Goal: Navigation & Orientation: Find specific page/section

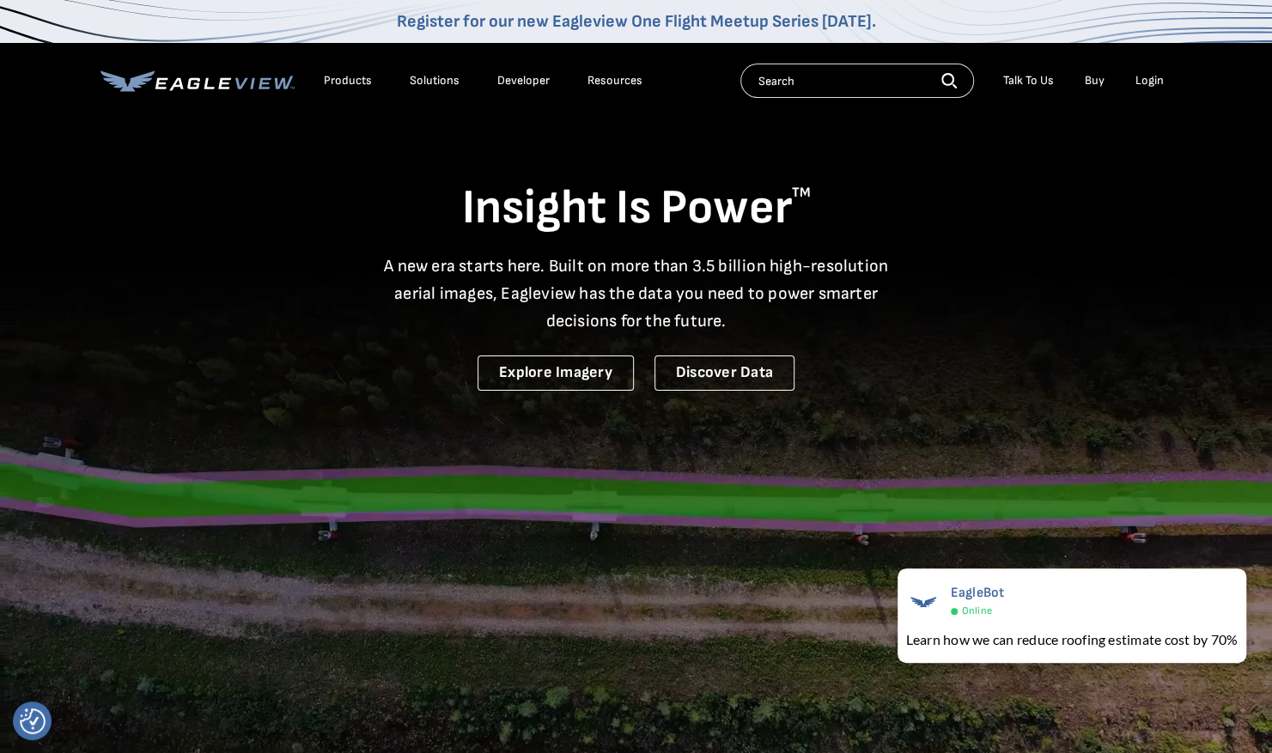
click at [1145, 85] on div "Login" at bounding box center [1150, 80] width 28 height 15
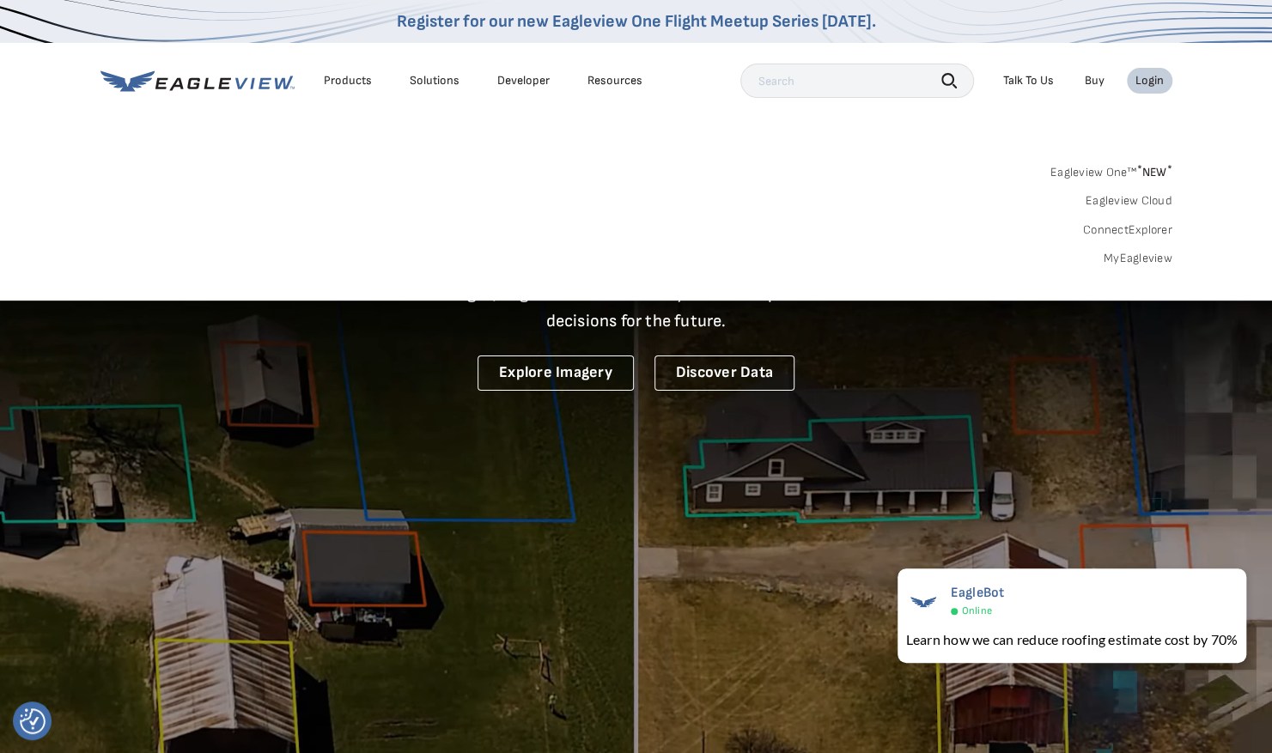
click at [1127, 174] on link "Eagleview One™ * NEW *" at bounding box center [1112, 170] width 122 height 20
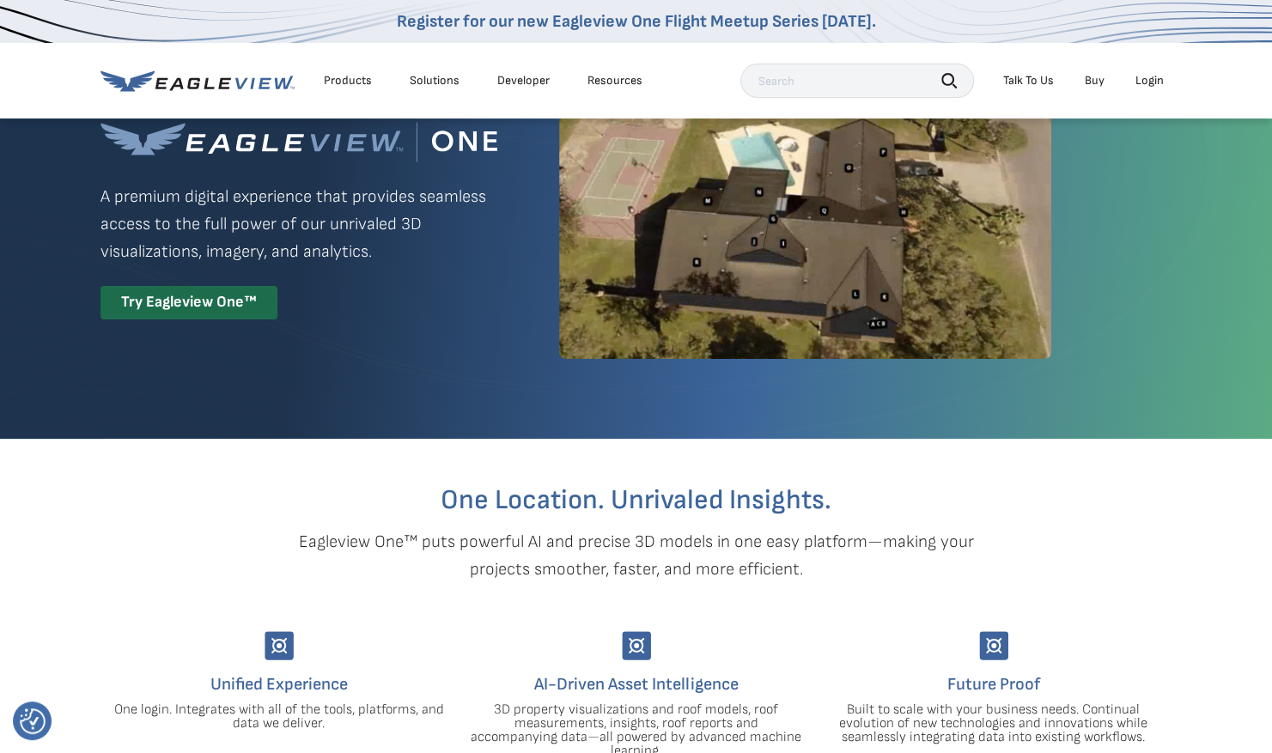
scroll to position [86, 0]
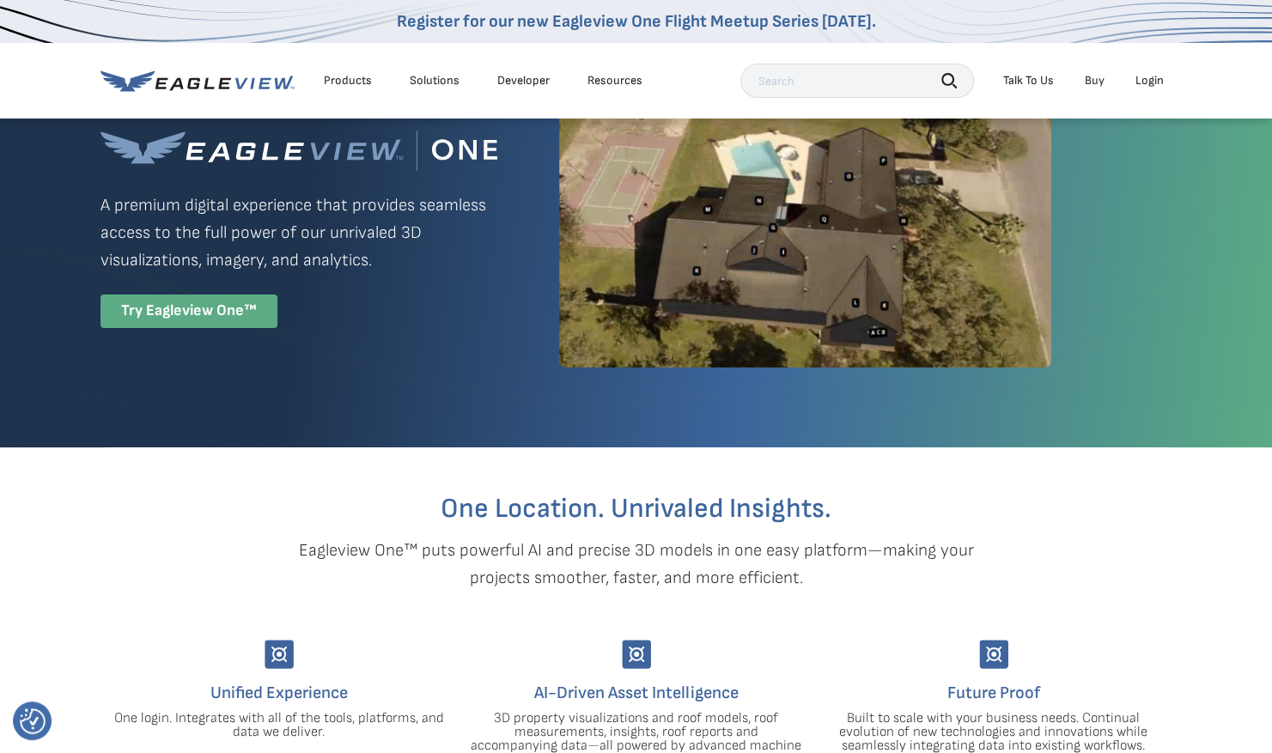
click at [235, 307] on div "Try Eagleview One™" at bounding box center [189, 312] width 177 height 34
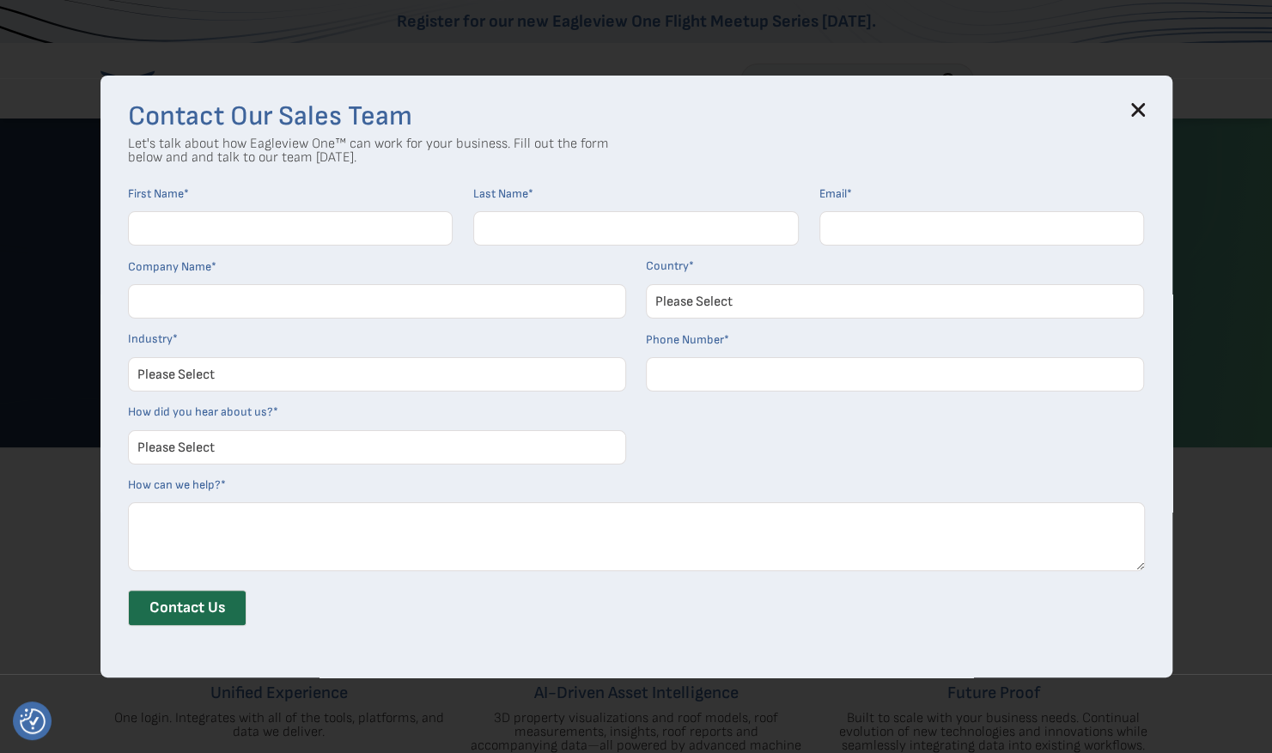
click at [258, 223] on input "First Name *" at bounding box center [291, 228] width 326 height 34
click at [1153, 113] on div "Contact Our Sales Team Let's talk about how Eagleview One™ can work for your bu…" at bounding box center [637, 377] width 1072 height 603
click at [1141, 113] on icon at bounding box center [1137, 109] width 11 height 11
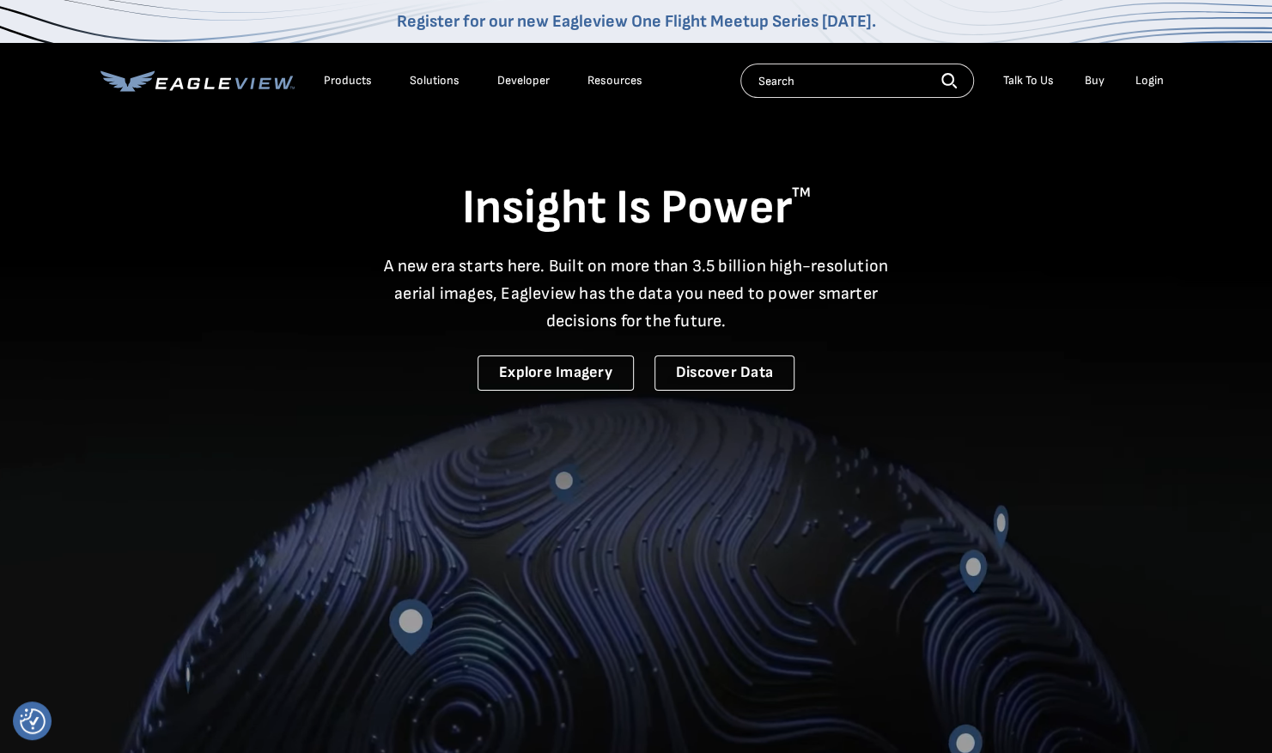
click at [1153, 86] on div "Login" at bounding box center [1150, 80] width 28 height 15
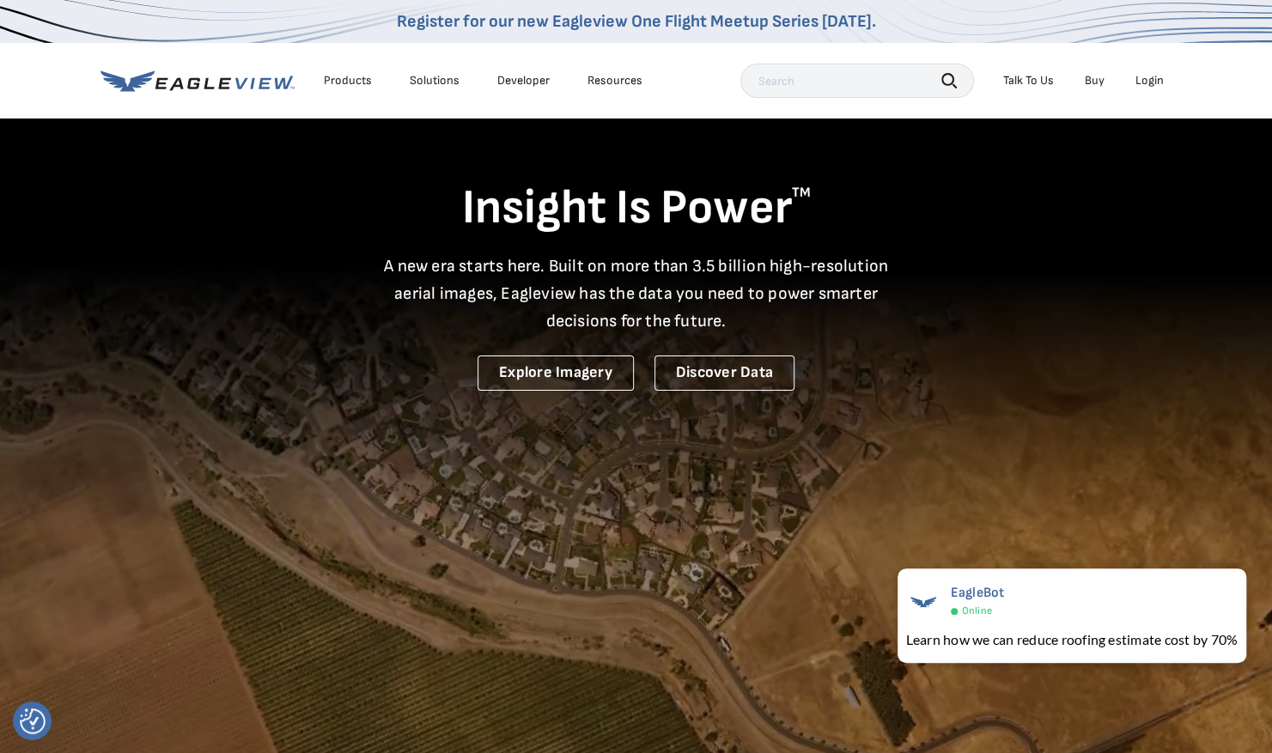
click at [1131, 81] on li "Login" at bounding box center [1150, 81] width 46 height 26
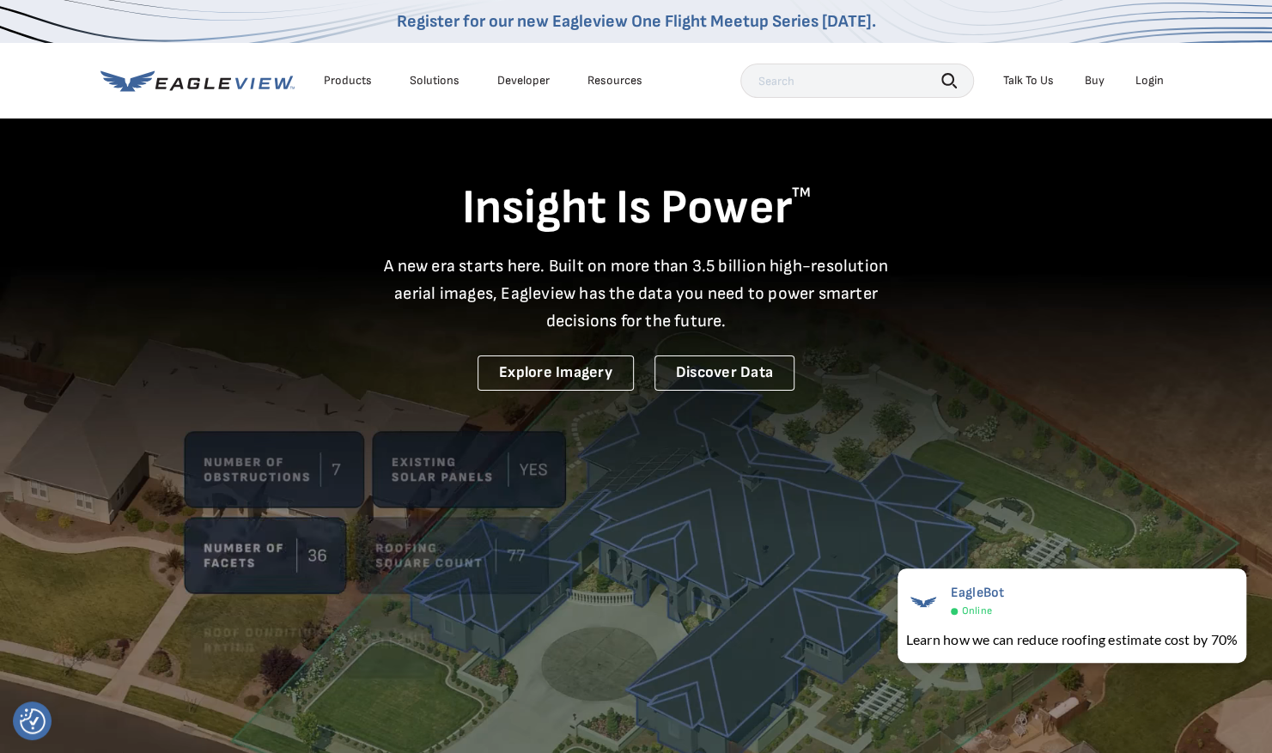
click at [1173, 82] on nav "Register for our new Eagleview One Flight Meetup Series today. Products Solutio…" at bounding box center [636, 59] width 1272 height 119
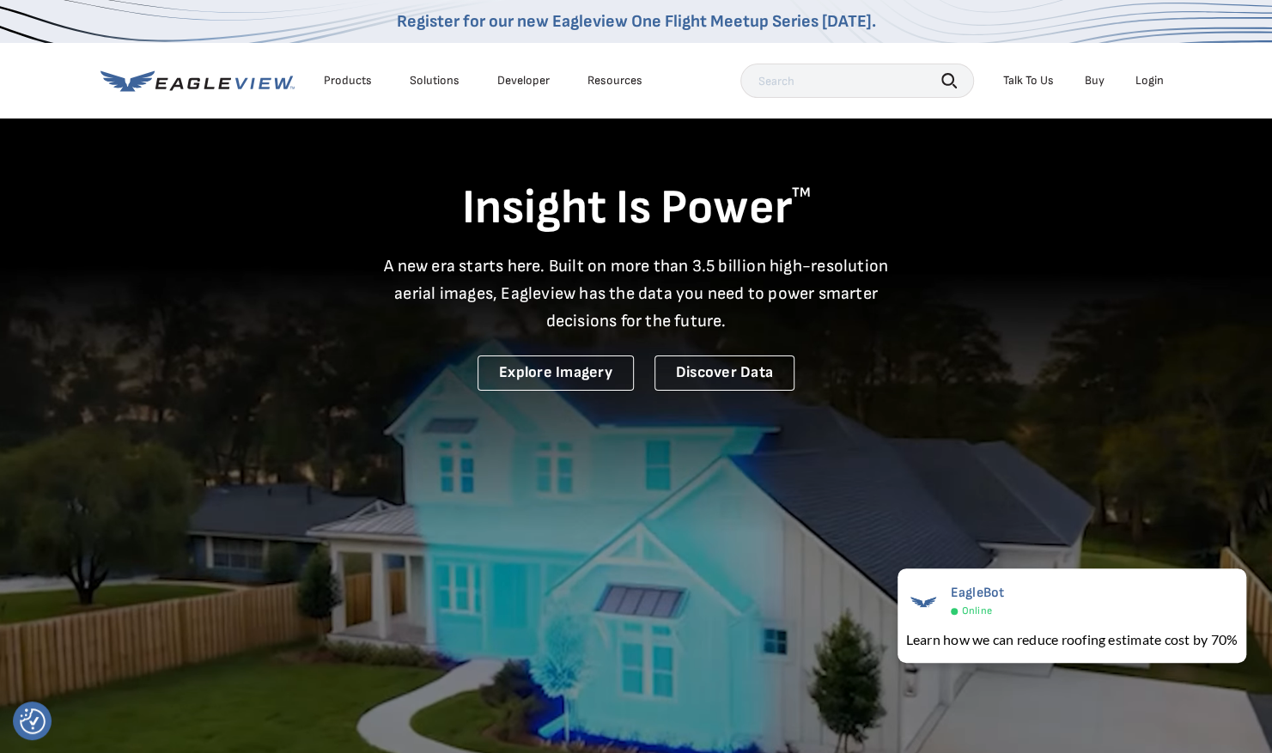
click at [1139, 86] on div "Login" at bounding box center [1150, 80] width 28 height 15
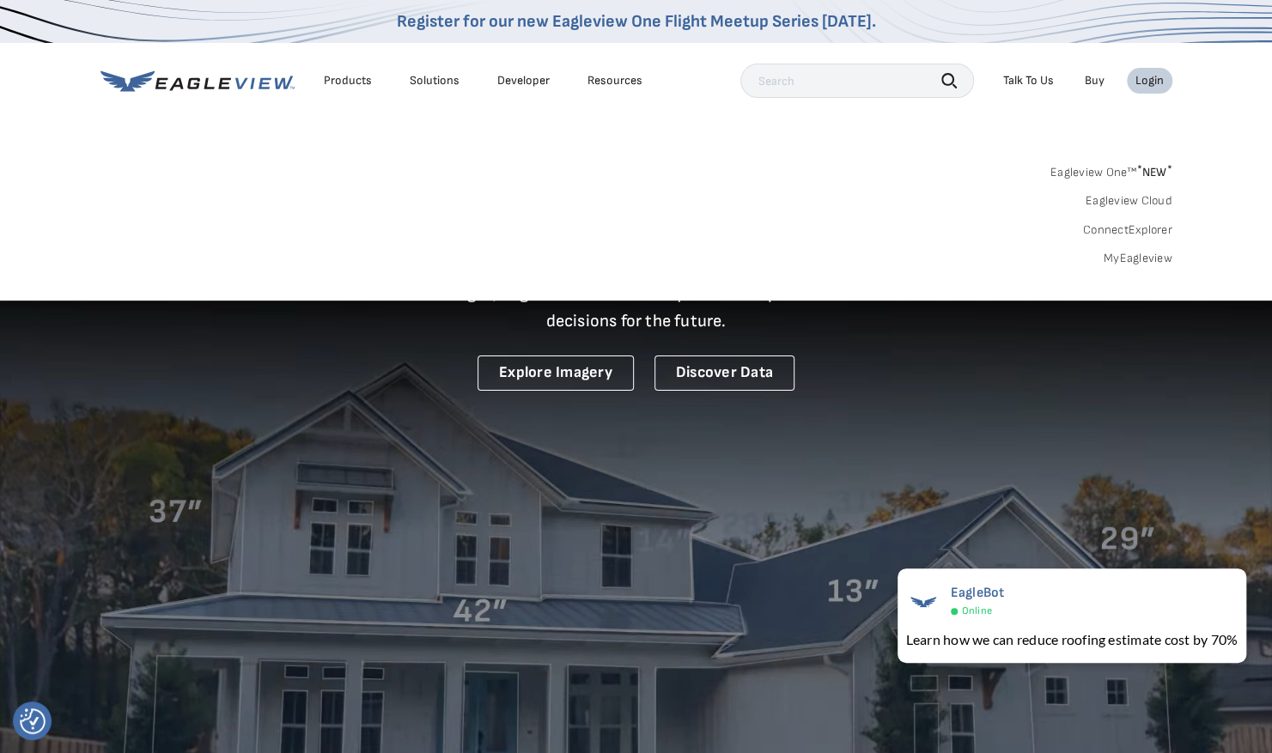
click at [1115, 168] on link "Eagleview One™ * NEW *" at bounding box center [1112, 170] width 122 height 20
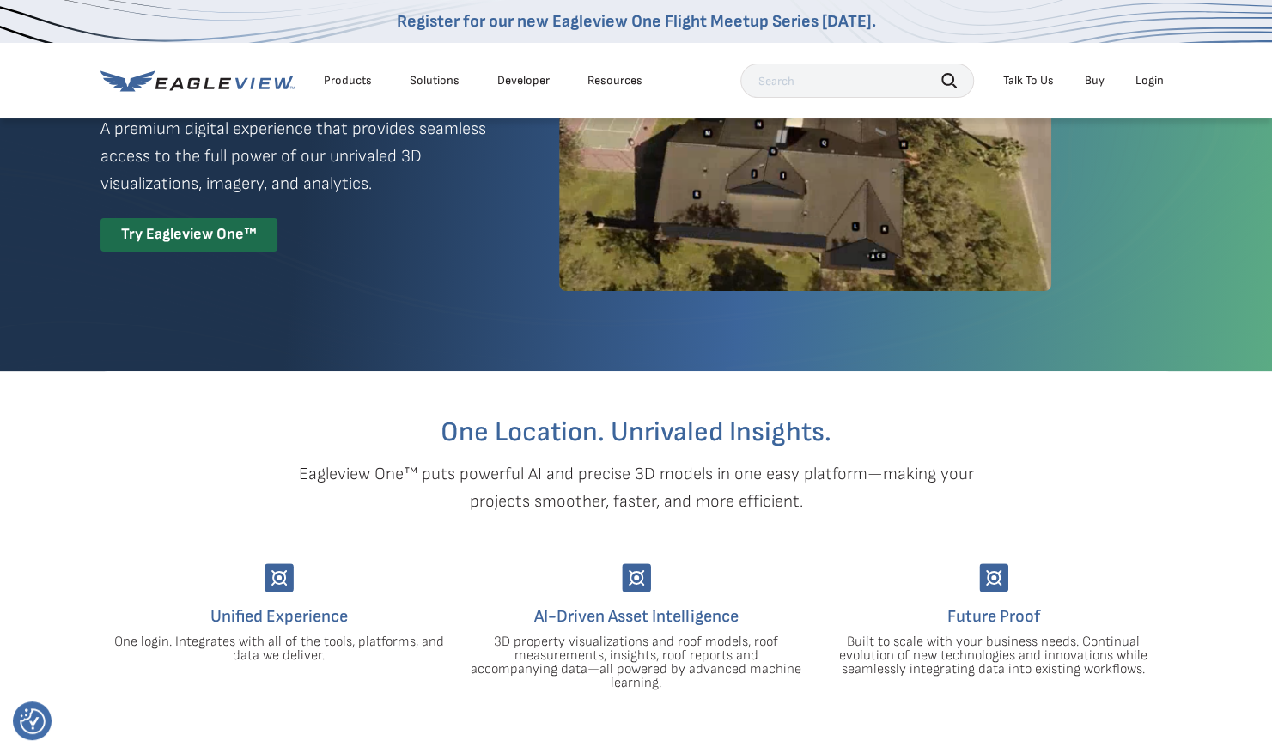
scroll to position [86, 0]
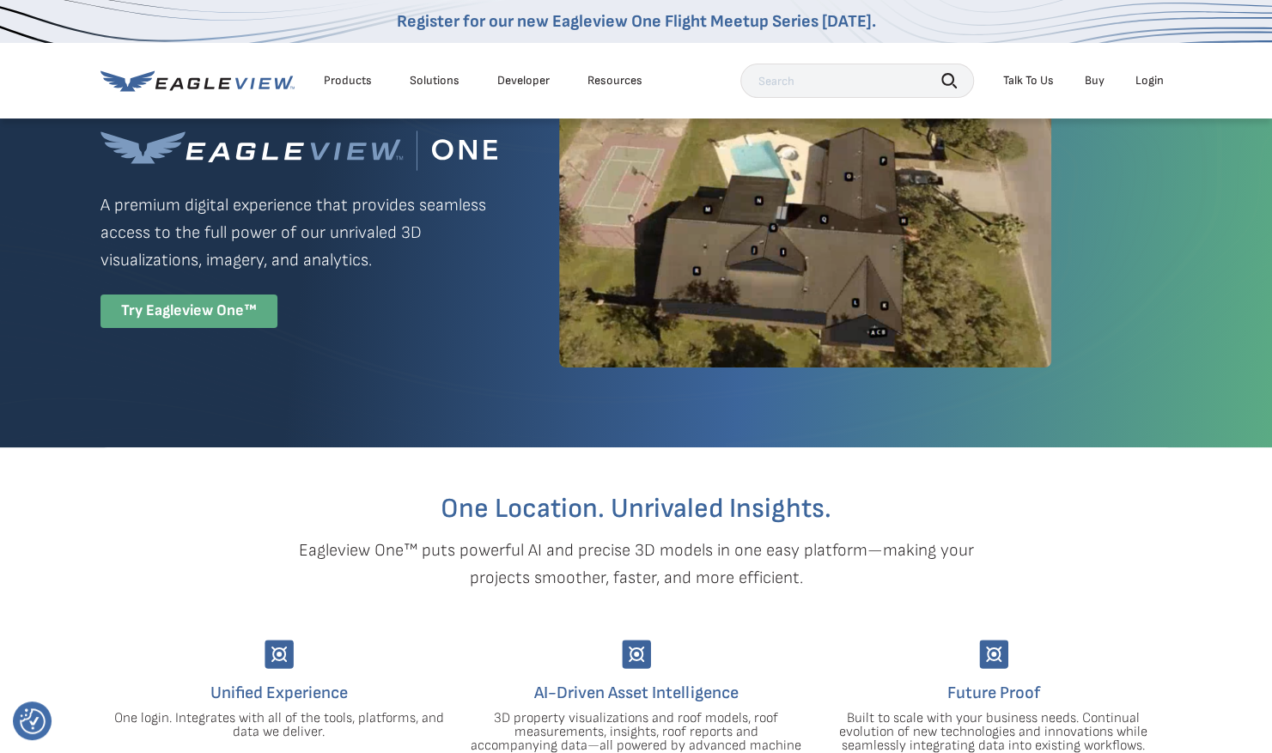
click at [217, 300] on div "Try Eagleview One™" at bounding box center [189, 312] width 177 height 34
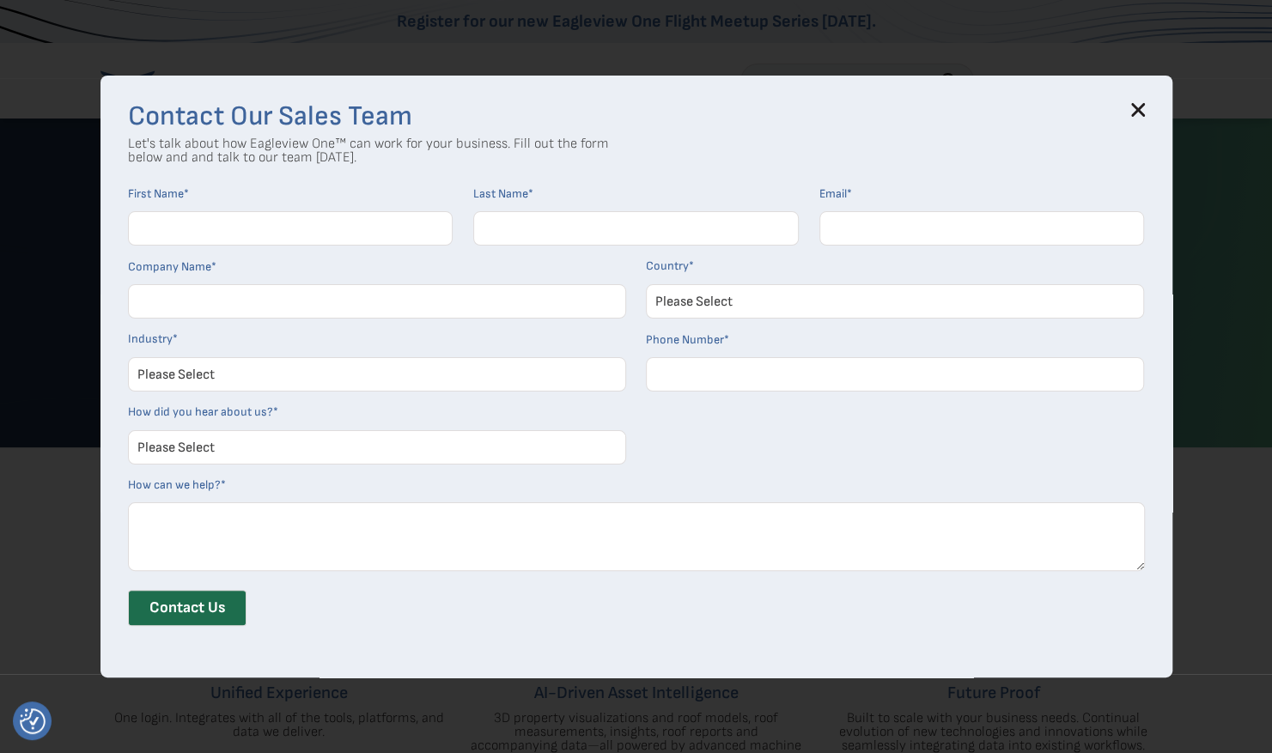
click at [1141, 103] on icon at bounding box center [1138, 110] width 14 height 14
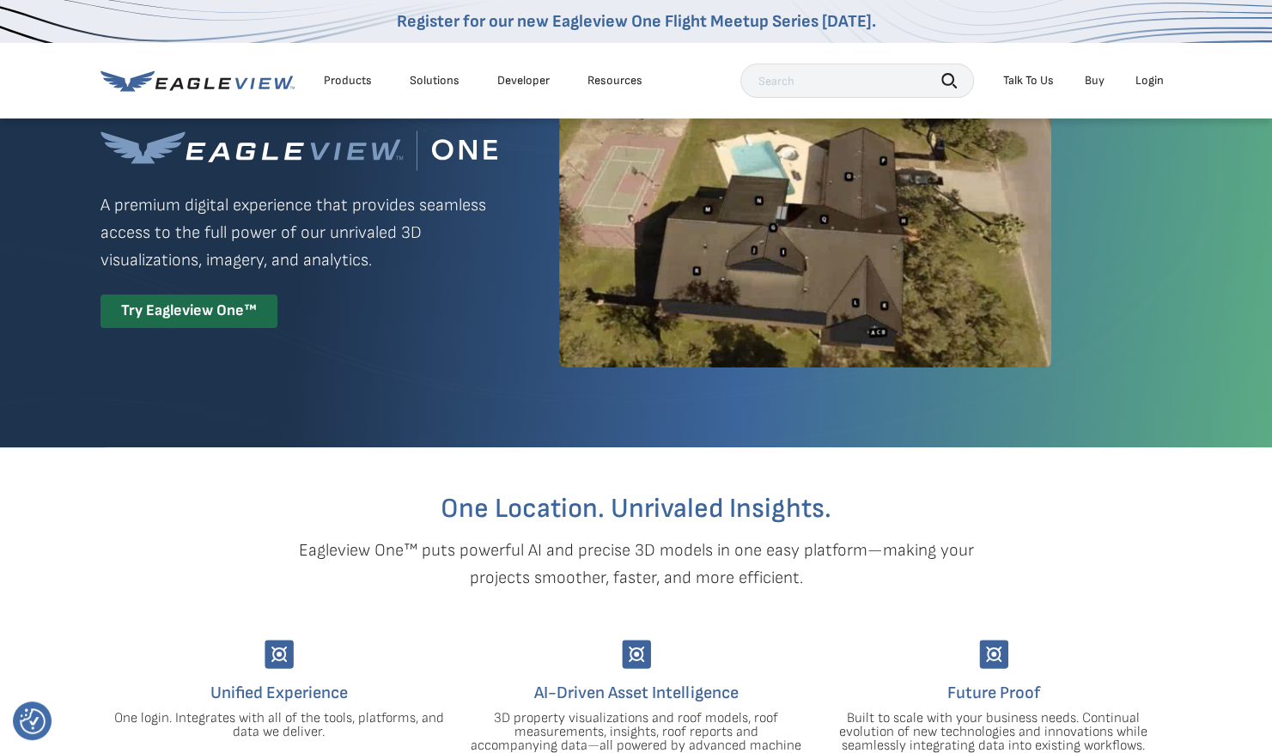
click at [1150, 84] on div "Login" at bounding box center [1150, 80] width 28 height 15
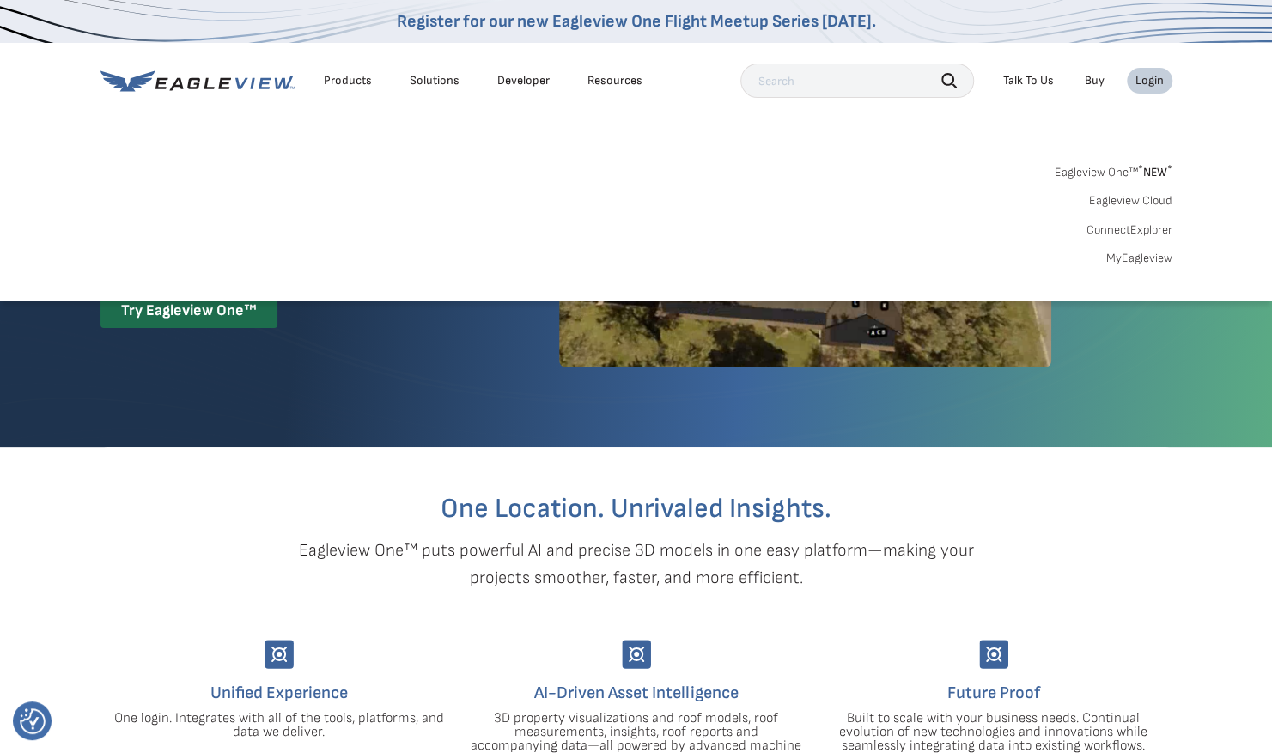
click at [1137, 199] on link "Eagleview Cloud" at bounding box center [1130, 200] width 83 height 15
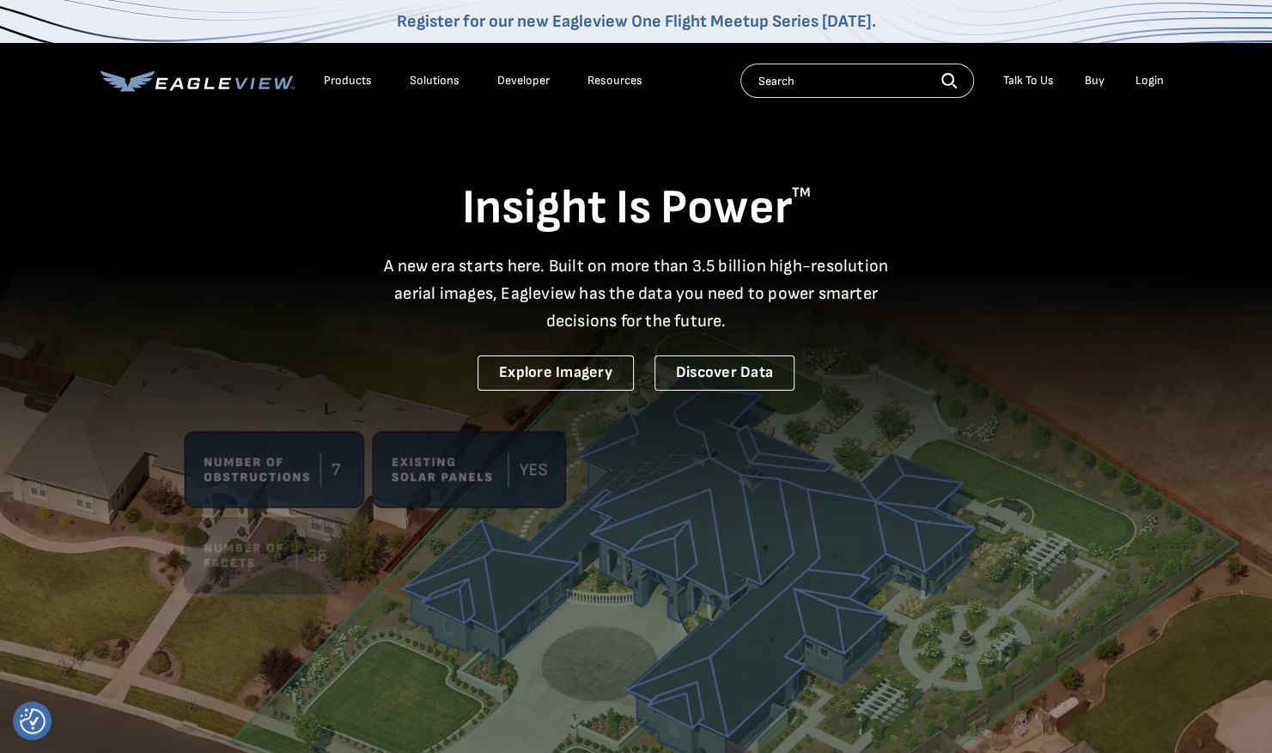
click at [1144, 77] on div "Login" at bounding box center [1150, 80] width 28 height 15
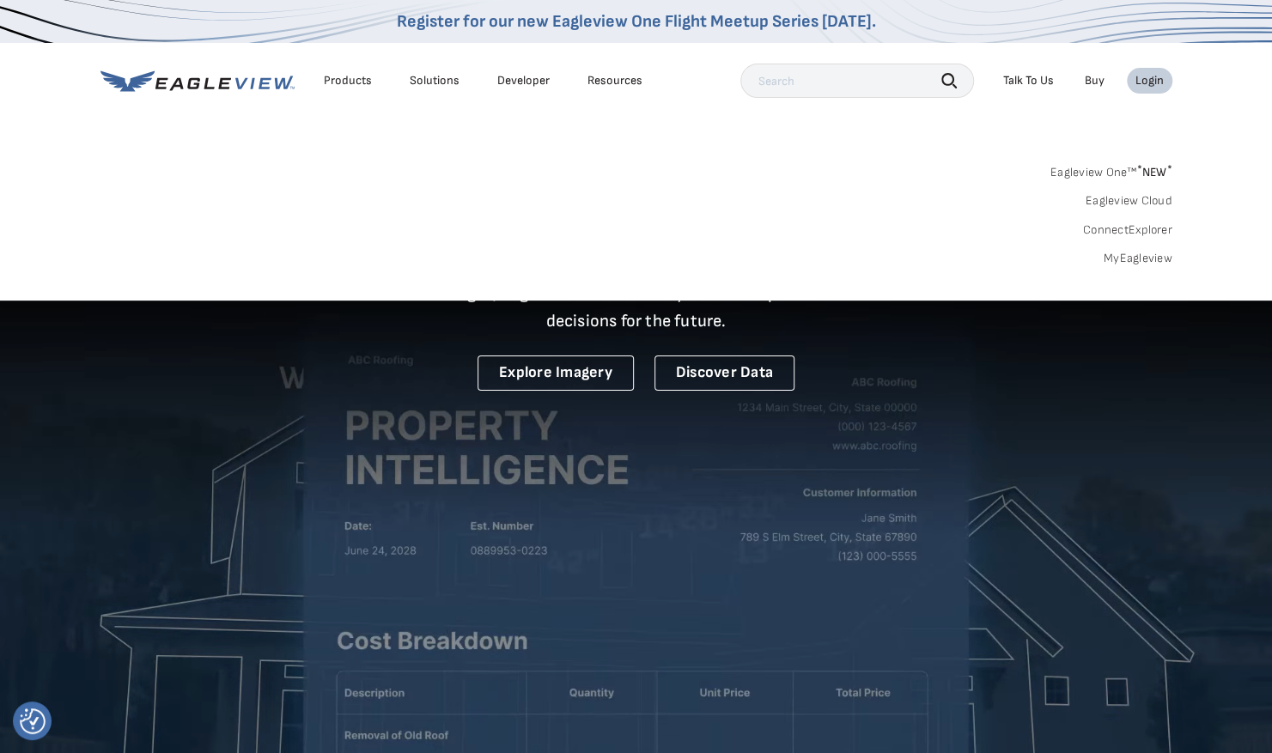
click at [1137, 202] on link "Eagleview Cloud" at bounding box center [1129, 200] width 87 height 15
